Goal: Information Seeking & Learning: Understand process/instructions

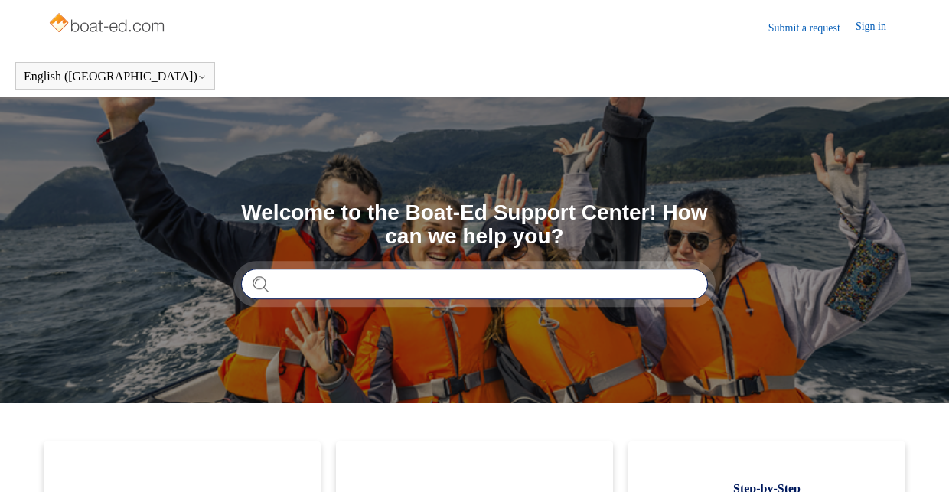
click at [411, 286] on input "Search" at bounding box center [474, 284] width 467 height 31
type input "*********"
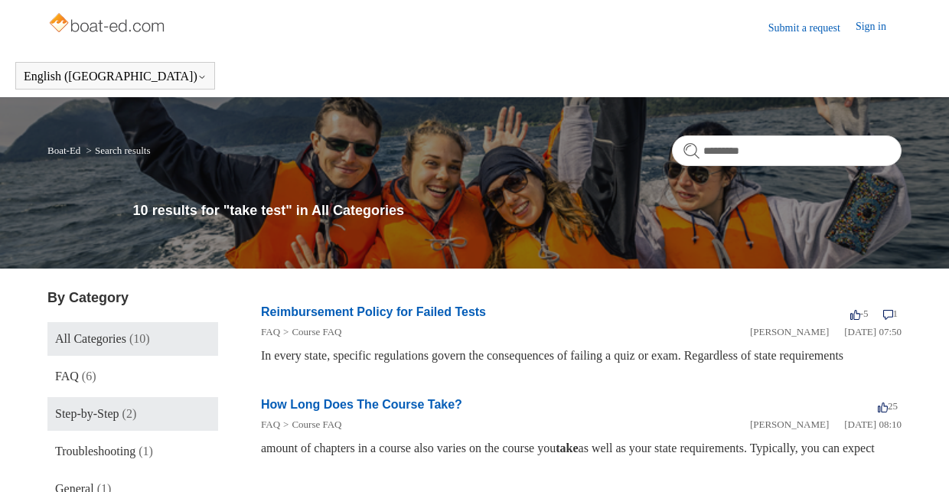
click at [90, 418] on span "Step-by-Step" at bounding box center [87, 413] width 64 height 13
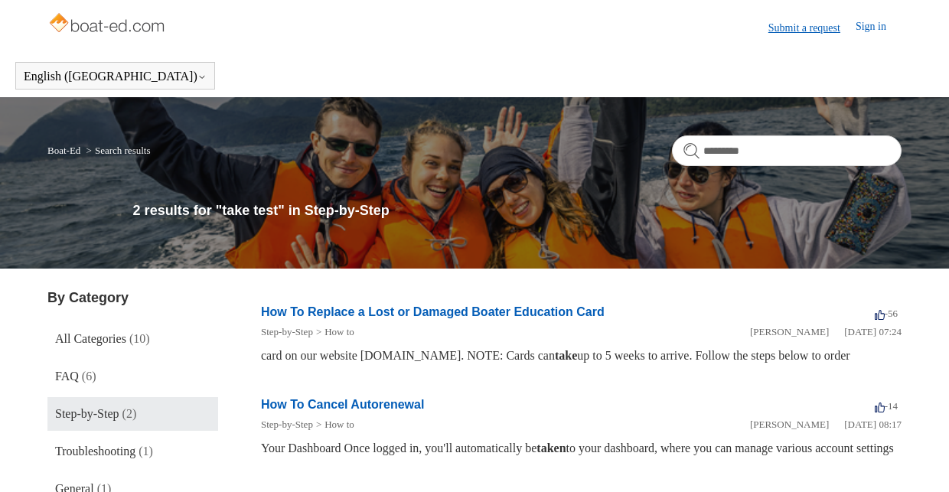
click at [798, 24] on link "Submit a request" at bounding box center [812, 28] width 87 height 16
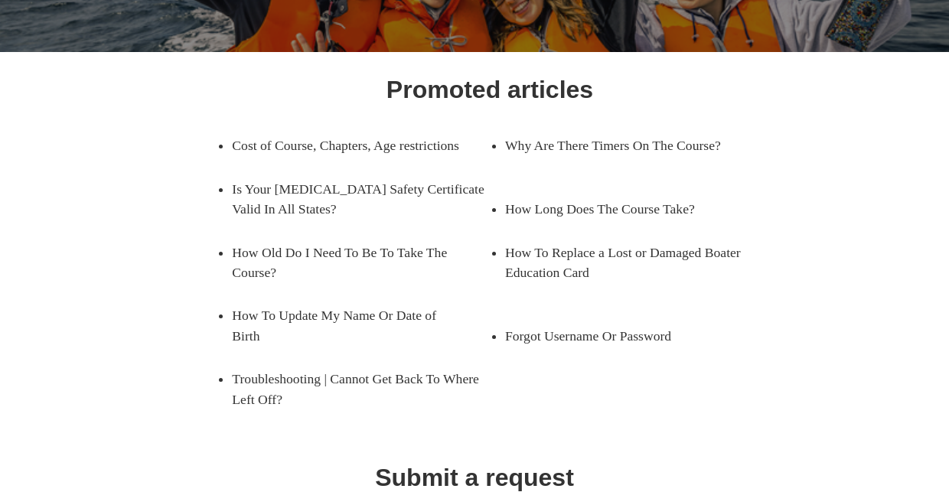
scroll to position [172, 0]
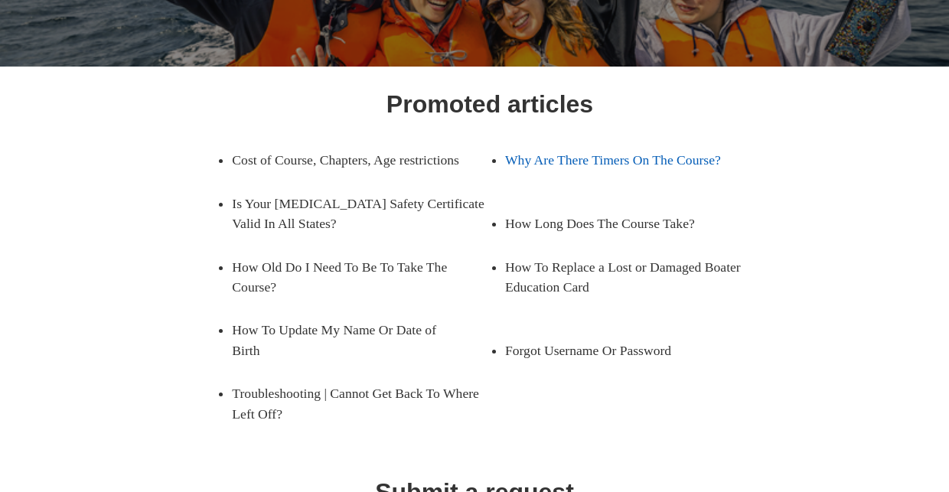
click at [647, 162] on link "Why Are There Timers On The Course?" at bounding box center [622, 160] width 235 height 43
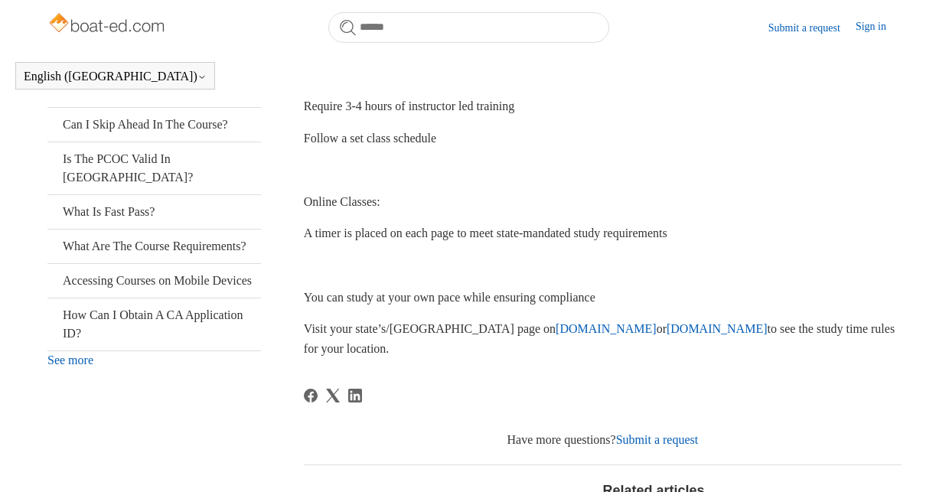
scroll to position [385, 0]
click at [667, 325] on link "[DOMAIN_NAME]" at bounding box center [717, 327] width 101 height 13
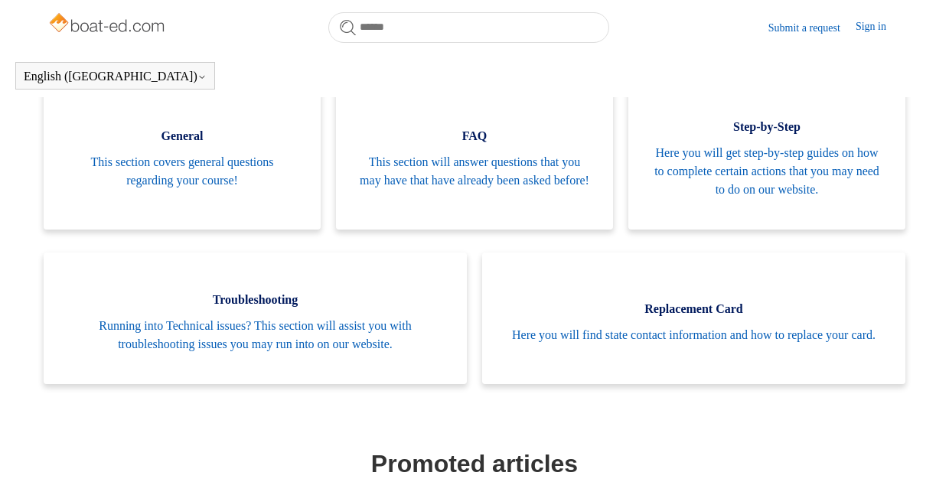
scroll to position [321, 0]
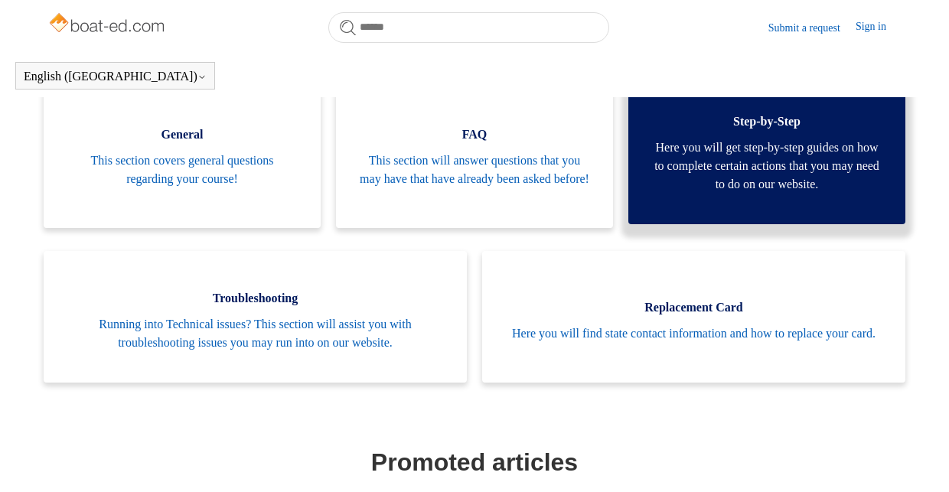
click at [776, 185] on span "Here you will get step-by-step guides on how to complete certain actions that y…" at bounding box center [767, 166] width 231 height 55
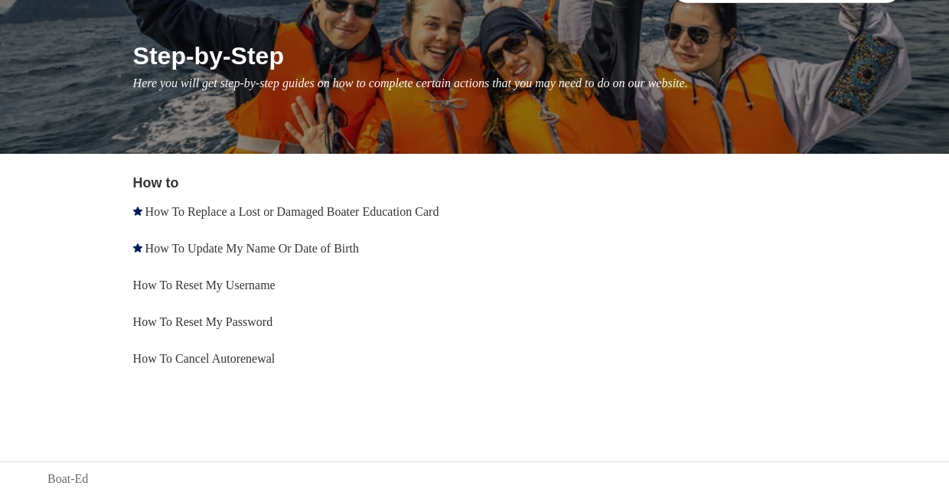
scroll to position [165, 0]
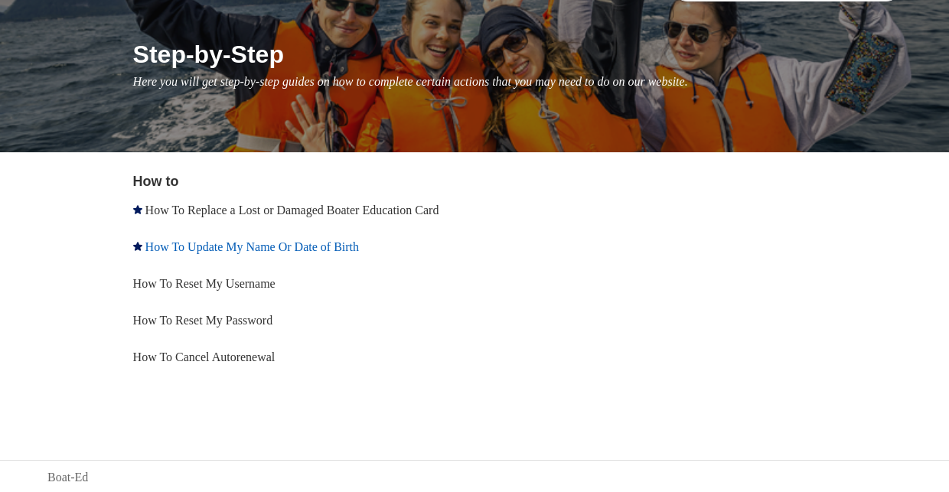
click at [347, 253] on link "How To Update My Name Or Date of Birth" at bounding box center [252, 246] width 214 height 13
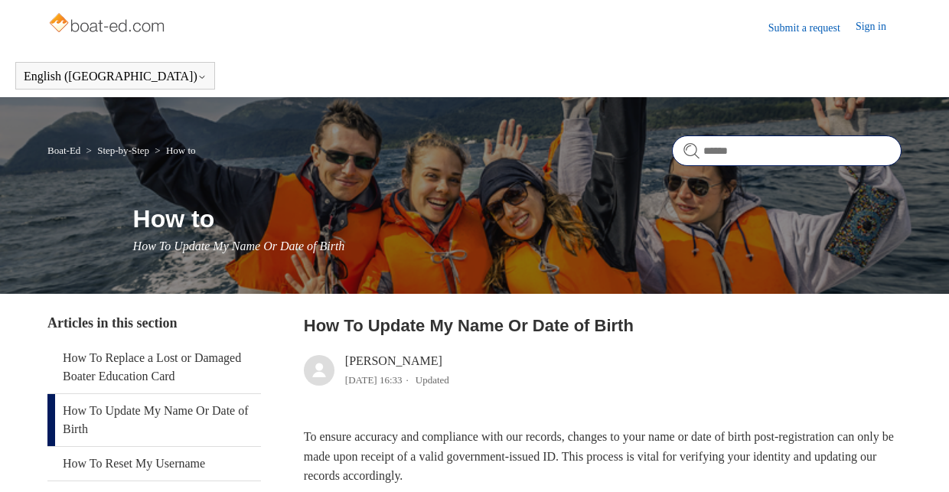
click at [759, 152] on input "Search" at bounding box center [787, 151] width 230 height 31
type input "**********"
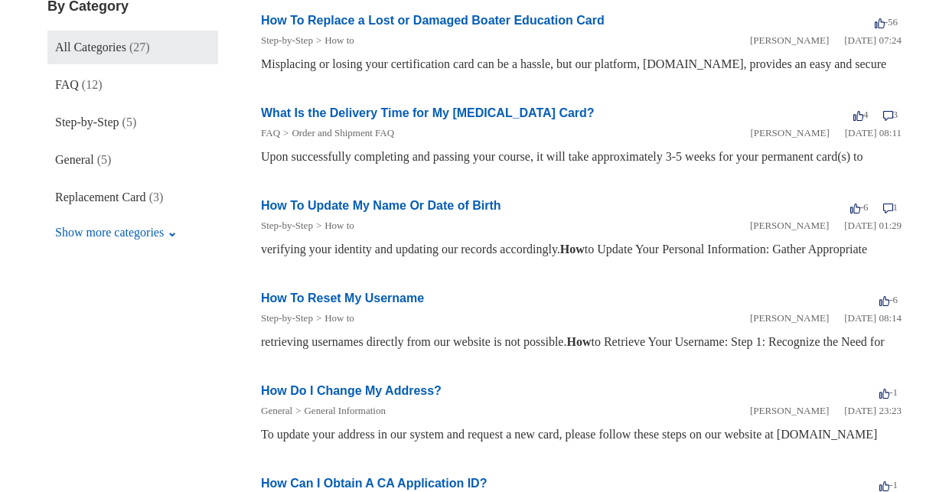
scroll to position [287, 0]
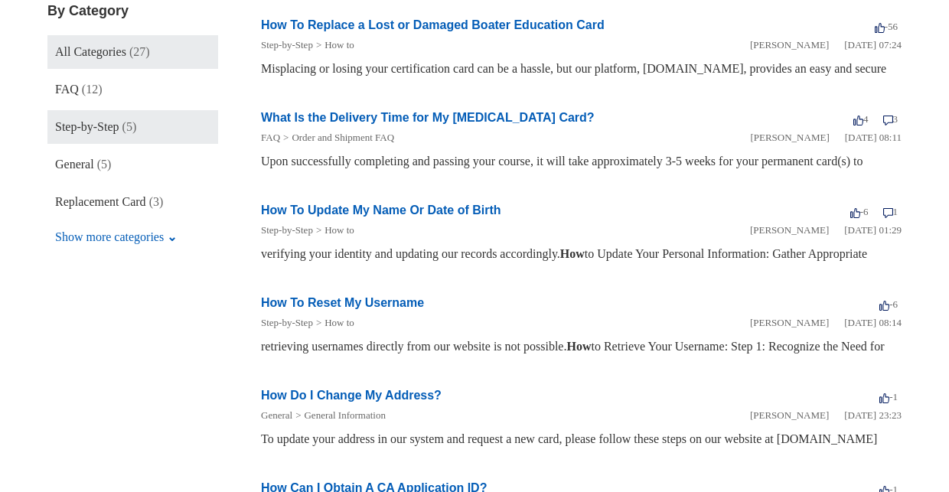
click at [87, 127] on span "Step-by-Step" at bounding box center [87, 126] width 64 height 13
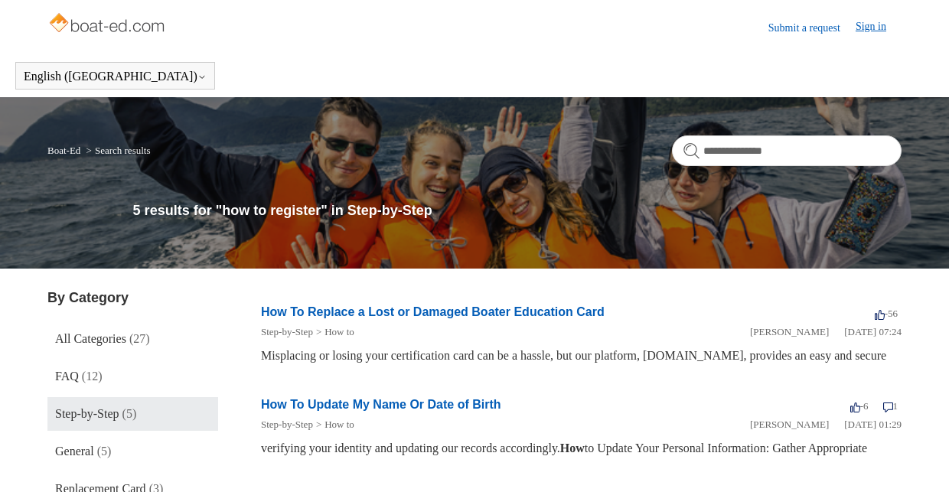
click at [877, 28] on link "Sign in" at bounding box center [879, 27] width 46 height 18
